Goal: Task Accomplishment & Management: Manage account settings

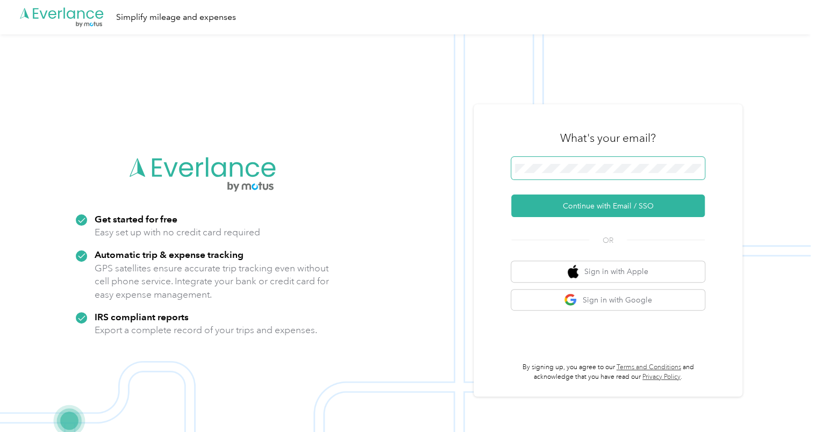
click at [533, 175] on span at bounding box center [607, 168] width 193 height 23
click at [511, 195] on button "Continue with Email / SSO" at bounding box center [607, 206] width 193 height 23
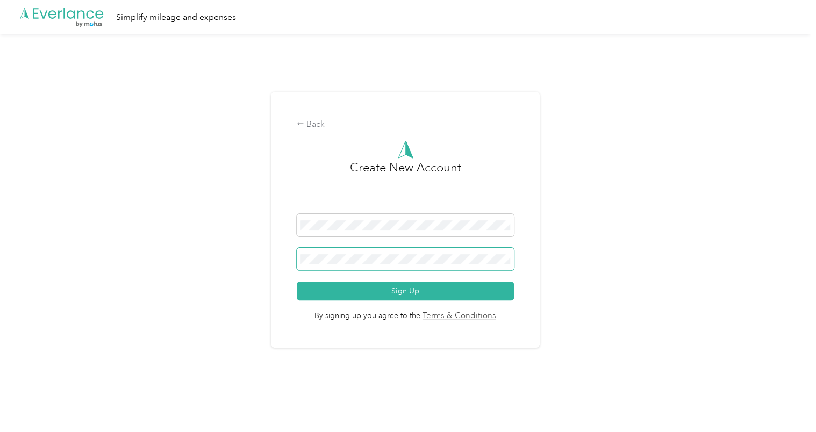
click at [445, 249] on span at bounding box center [405, 259] width 217 height 23
click at [399, 232] on span at bounding box center [405, 225] width 217 height 23
click at [327, 124] on div "Back" at bounding box center [405, 124] width 217 height 13
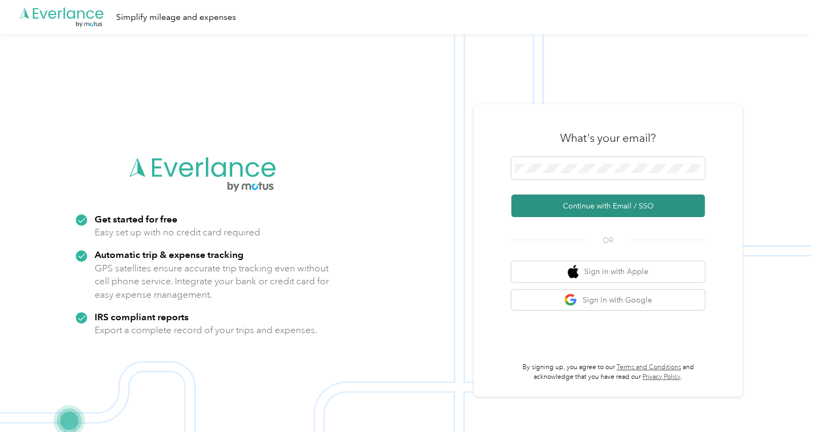
click at [615, 201] on button "Continue with Email / SSO" at bounding box center [607, 206] width 193 height 23
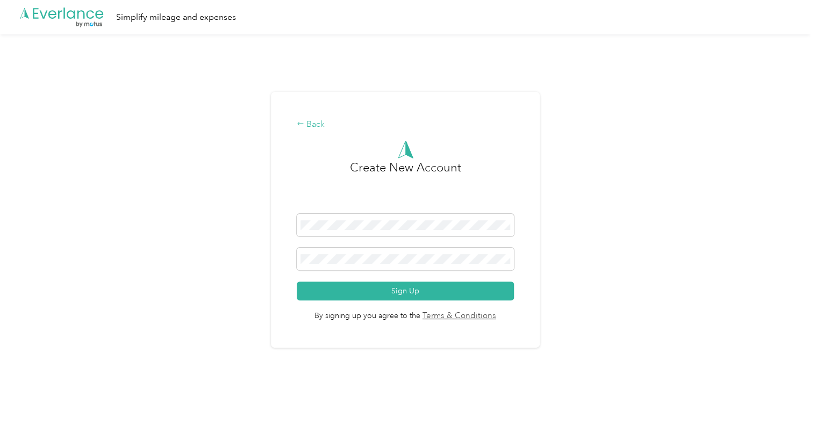
click at [318, 129] on div "Back" at bounding box center [405, 124] width 217 height 13
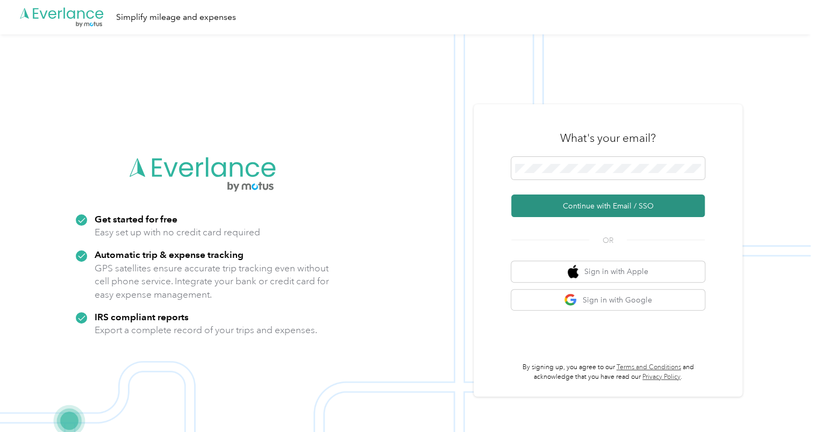
click at [643, 208] on button "Continue with Email / SSO" at bounding box center [607, 206] width 193 height 23
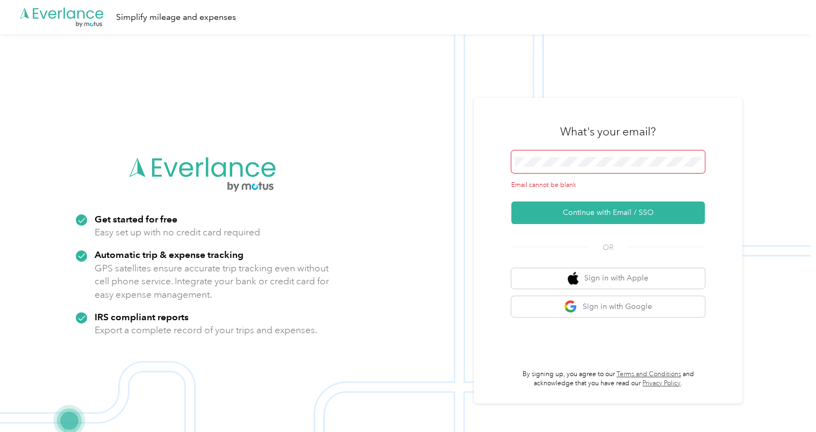
click at [576, 170] on span at bounding box center [607, 161] width 193 height 23
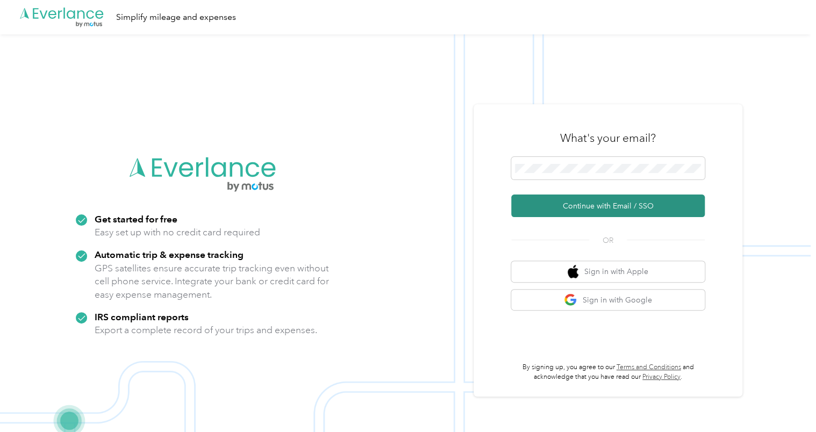
click at [575, 196] on button "Continue with Email / SSO" at bounding box center [607, 206] width 193 height 23
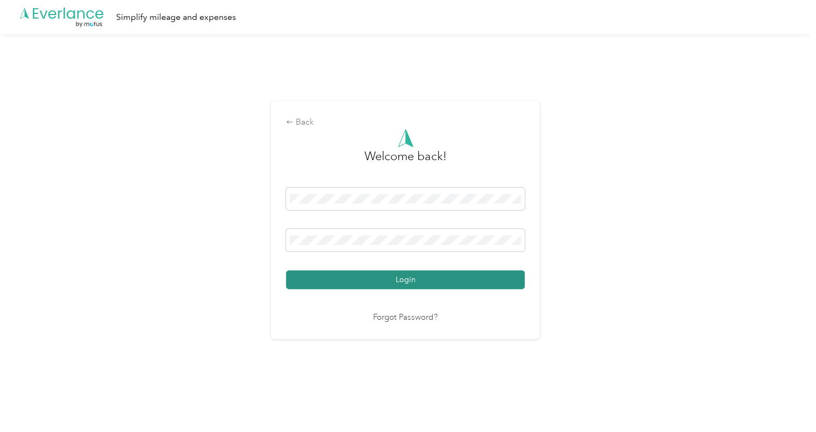
click at [385, 277] on button "Login" at bounding box center [405, 279] width 239 height 19
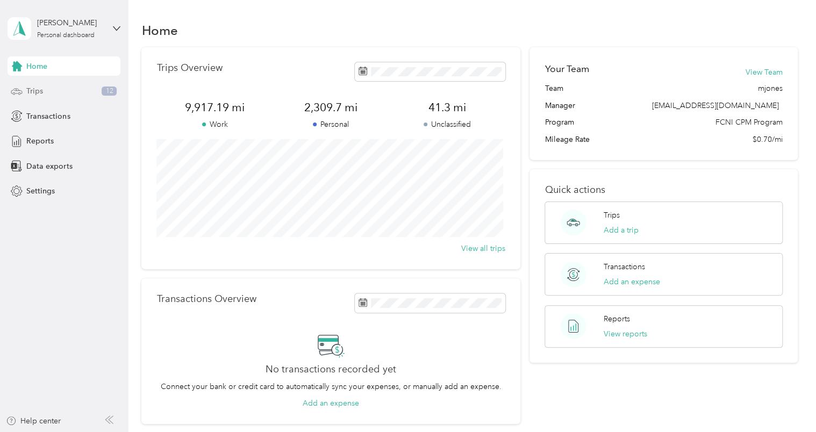
click at [58, 93] on div "Trips 12" at bounding box center [64, 91] width 113 height 19
